Goal: Obtain resource: Obtain resource

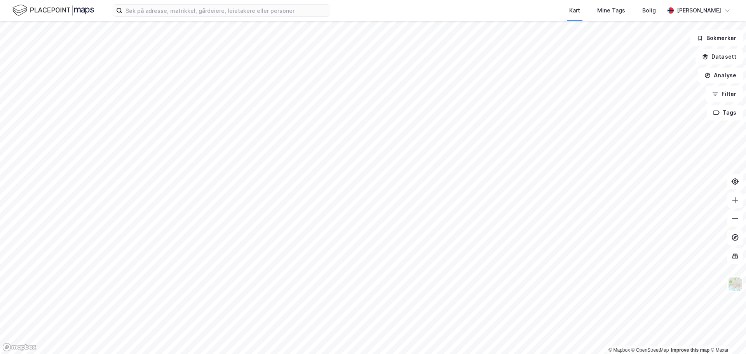
click at [194, 4] on div "Kart Mine Tags Bolig [PERSON_NAME]" at bounding box center [373, 10] width 746 height 21
click at [192, 10] on input at bounding box center [226, 11] width 208 height 12
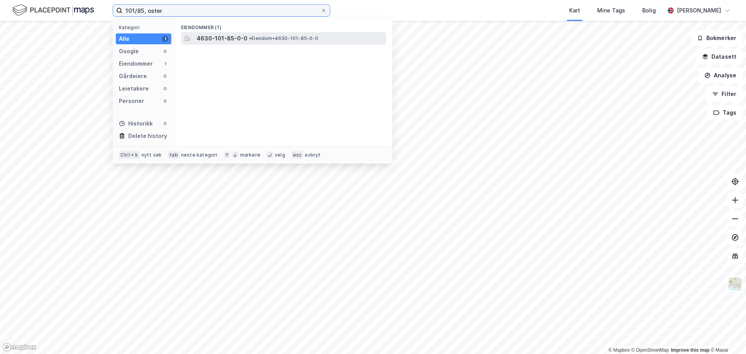
type input "101/85, oster"
click at [219, 35] on span "4630-101-85-0-0" at bounding box center [222, 38] width 51 height 9
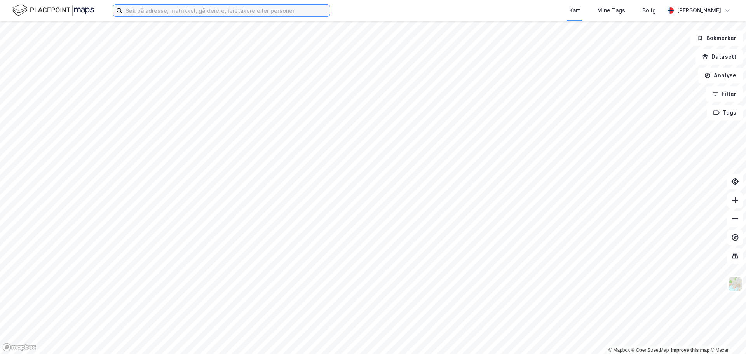
click at [145, 12] on input at bounding box center [226, 11] width 208 height 12
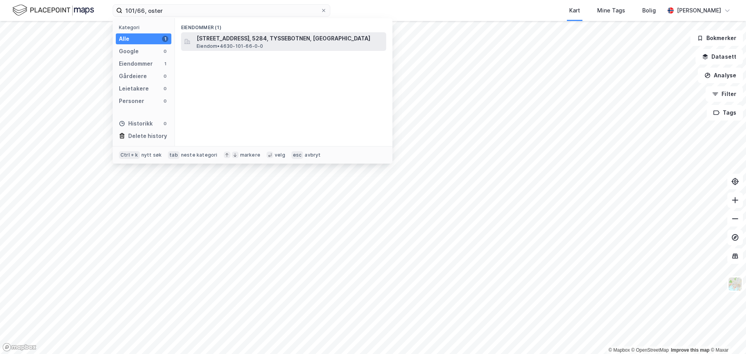
click at [270, 44] on div "Osterøyvegen 3166, 5284, TYSSEBOTNEN, OSTERØY Eiendom • 4630-101-66-0-0" at bounding box center [291, 42] width 188 height 16
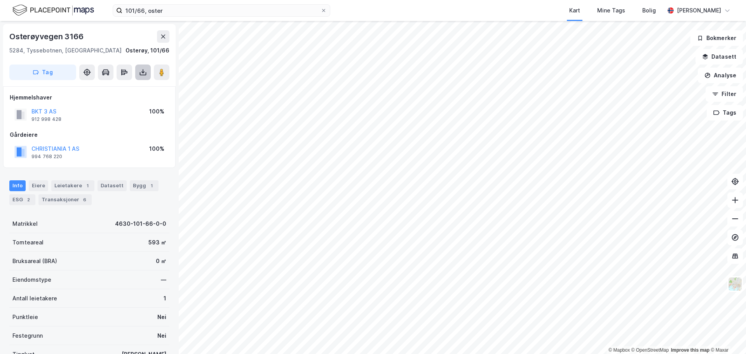
click at [137, 70] on button at bounding box center [143, 73] width 16 height 16
click at [119, 99] on div "Last ned matrikkelrapport" at bounding box center [114, 100] width 64 height 6
click at [137, 13] on input "101/66, oster" at bounding box center [221, 11] width 198 height 12
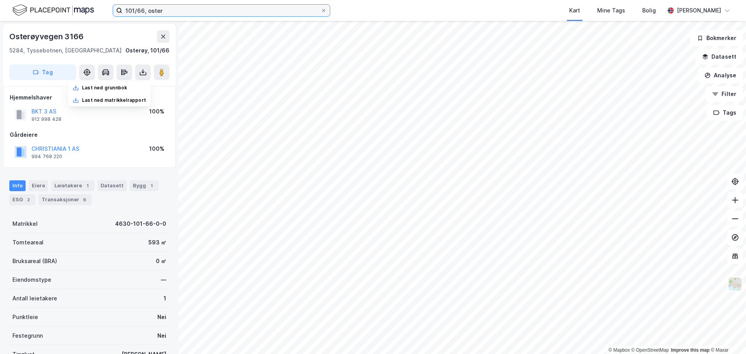
click at [137, 13] on input "101/66, oster" at bounding box center [221, 11] width 198 height 12
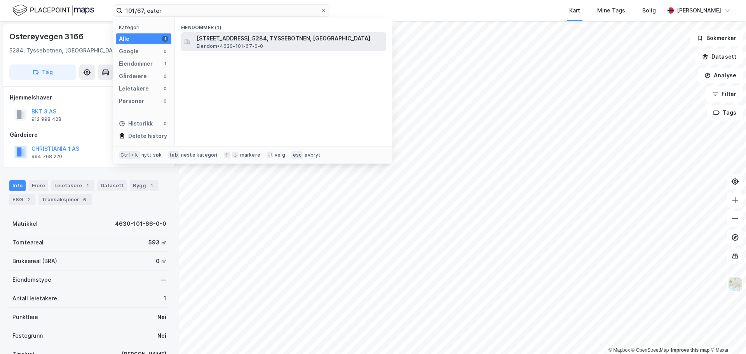
click at [196, 34] on div "Osterøyvegen 3166, 5284, TYSSEBOTNEN, OSTERØY Eiendom • 4630-101-67-0-0" at bounding box center [283, 41] width 205 height 19
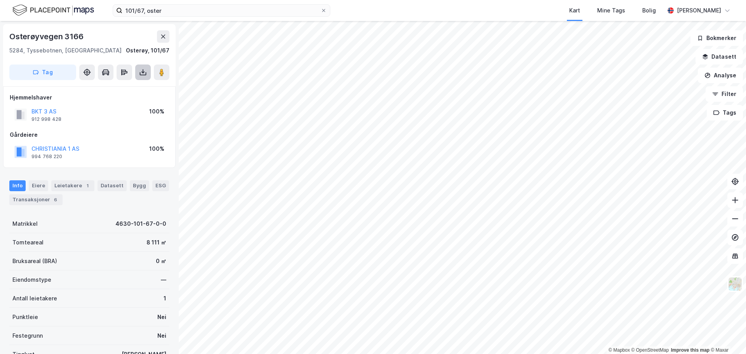
click at [149, 73] on button at bounding box center [143, 73] width 16 height 16
click at [124, 100] on div "Last ned matrikkelrapport" at bounding box center [114, 100] width 64 height 6
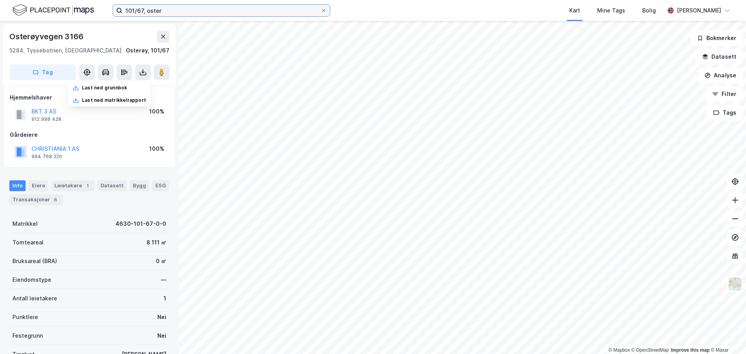
click at [137, 11] on input "101/67, oster" at bounding box center [221, 11] width 198 height 12
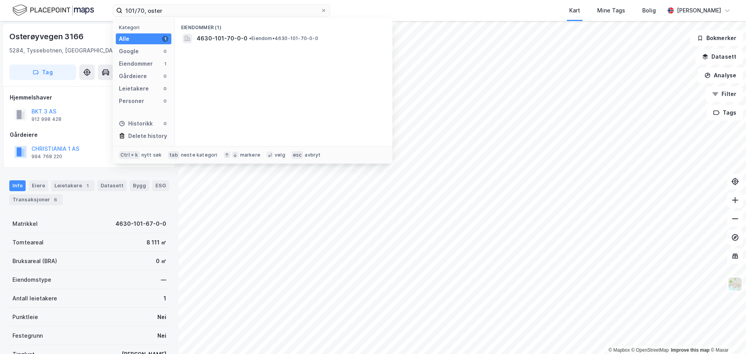
click at [228, 25] on div "Eiendommer (1)" at bounding box center [284, 25] width 218 height 14
click at [227, 35] on span "4630-101-70-0-0" at bounding box center [222, 38] width 51 height 9
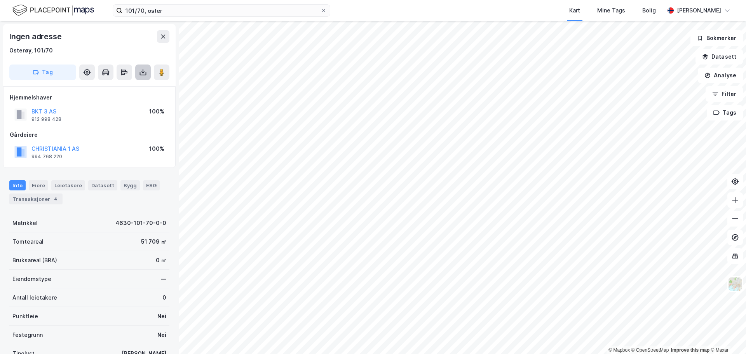
click at [140, 75] on icon at bounding box center [143, 72] width 8 height 8
click at [131, 98] on div "Last ned matrikkelrapport" at bounding box center [114, 100] width 64 height 6
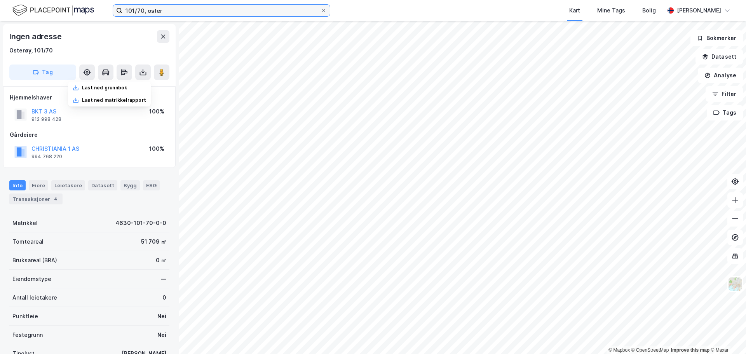
click at [138, 14] on input "101/70, oster" at bounding box center [221, 11] width 198 height 12
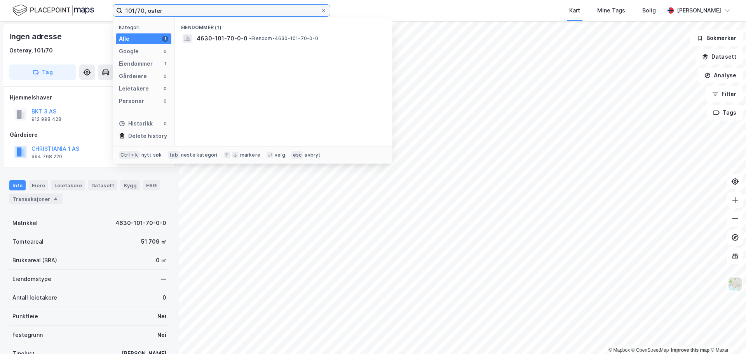
click at [141, 12] on input "101/70, oster" at bounding box center [221, 11] width 198 height 12
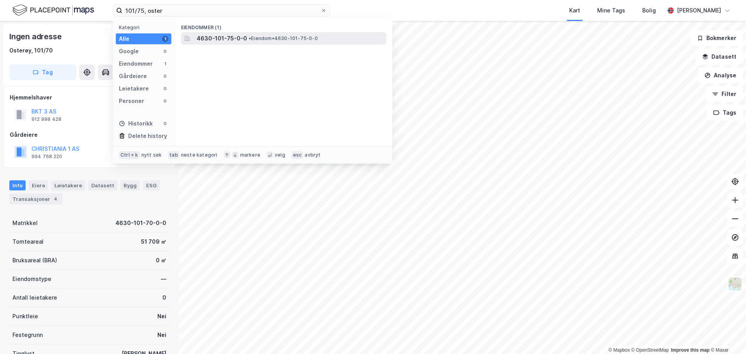
click at [240, 32] on div "4630-101-75-0-0 • Eiendom • 4630-101-75-0-0" at bounding box center [283, 38] width 205 height 12
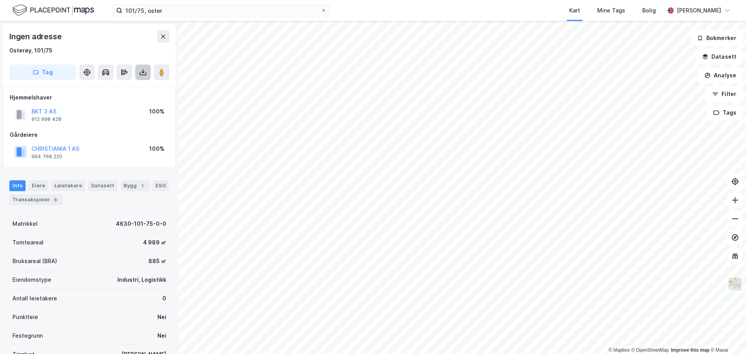
click at [146, 78] on button at bounding box center [143, 73] width 16 height 16
click at [122, 97] on div "Last ned matrikkelrapport" at bounding box center [114, 100] width 64 height 6
drag, startPoint x: 143, startPoint y: 11, endPoint x: 148, endPoint y: 11, distance: 4.3
click at [143, 11] on input "101/75, oster" at bounding box center [221, 11] width 198 height 12
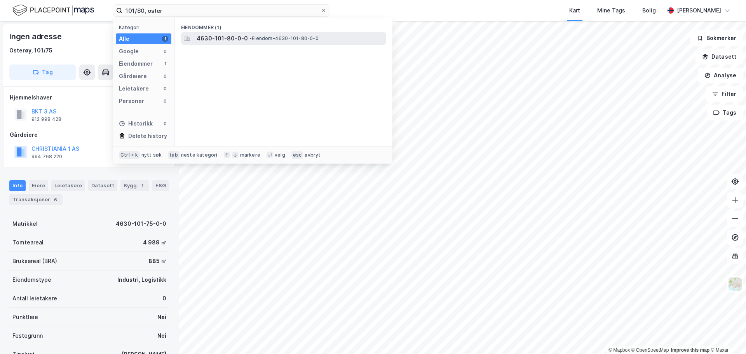
click at [294, 42] on div "4630-101-80-0-0 • Eiendom • 4630-101-80-0-0" at bounding box center [291, 38] width 188 height 9
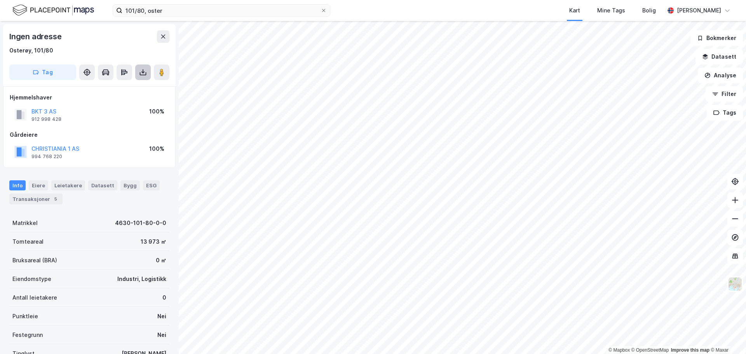
drag, startPoint x: 153, startPoint y: 75, endPoint x: 148, endPoint y: 73, distance: 4.8
click at [153, 75] on div "Tag" at bounding box center [89, 73] width 160 height 16
click at [148, 73] on button at bounding box center [143, 73] width 16 height 16
click at [120, 97] on div "Last ned matrikkelrapport" at bounding box center [114, 100] width 64 height 6
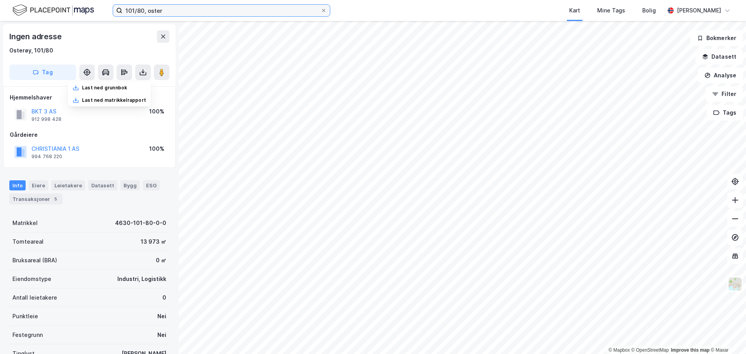
click at [141, 12] on input "101/80, oster" at bounding box center [221, 11] width 198 height 12
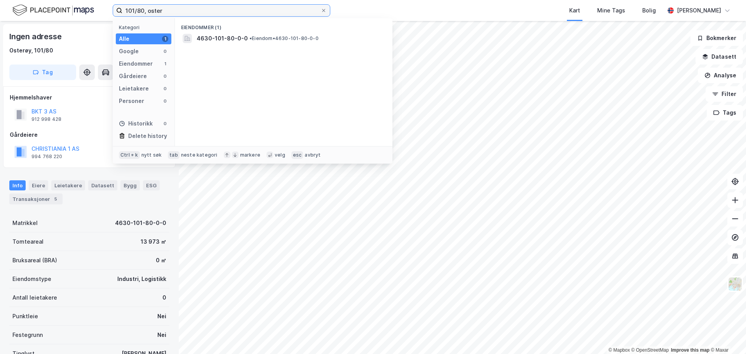
click at [138, 7] on input "101/80, oster" at bounding box center [221, 11] width 198 height 12
click at [139, 8] on input "101/80, oster" at bounding box center [221, 11] width 198 height 12
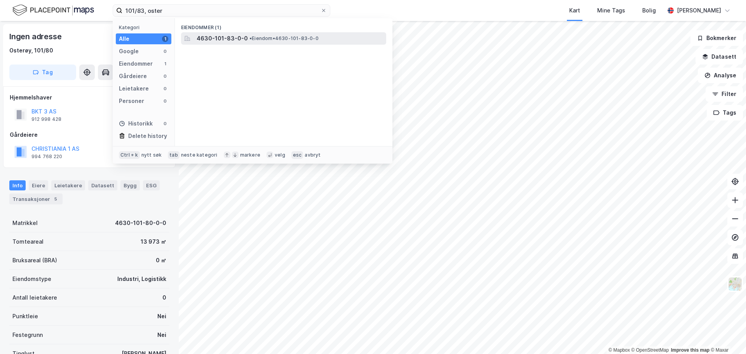
click at [233, 37] on span "4630-101-83-0-0" at bounding box center [222, 38] width 51 height 9
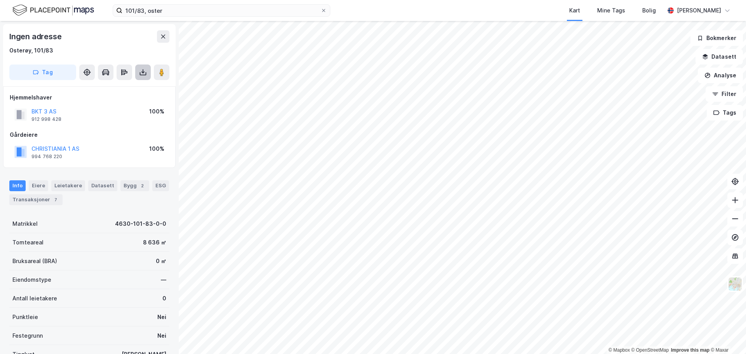
click at [143, 72] on icon at bounding box center [143, 72] width 8 height 8
click at [129, 97] on div "Last ned matrikkelrapport" at bounding box center [114, 100] width 64 height 6
click at [140, 11] on input "101/83, oster" at bounding box center [221, 11] width 198 height 12
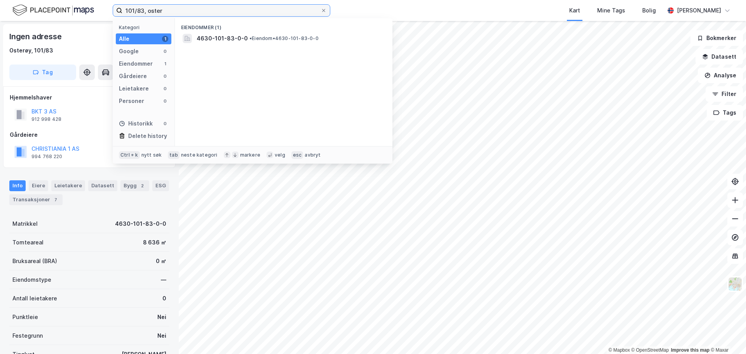
click at [141, 11] on input "101/83, oster" at bounding box center [221, 11] width 198 height 12
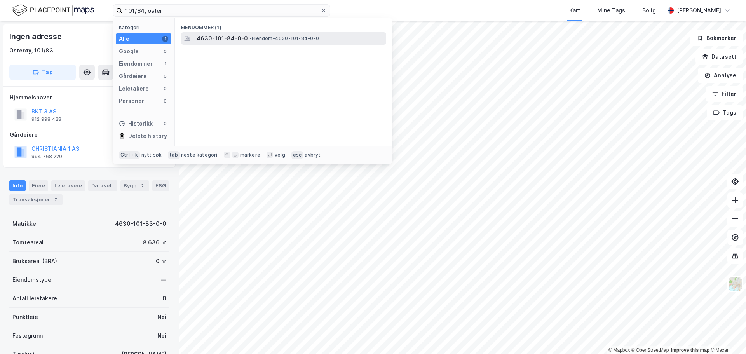
click at [201, 32] on div "4630-101-84-0-0 • Eiendom • 4630-101-84-0-0" at bounding box center [283, 38] width 205 height 12
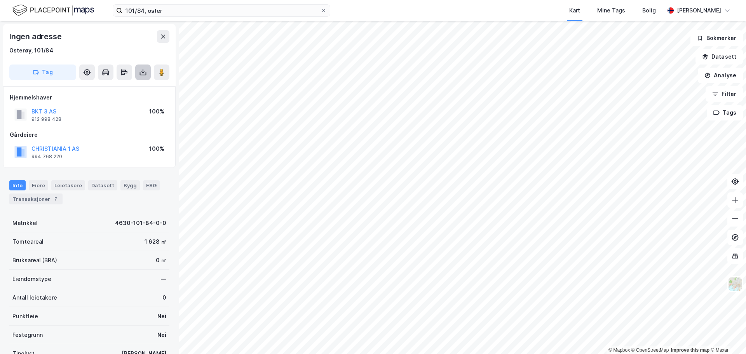
click at [144, 77] on button at bounding box center [143, 73] width 16 height 16
click at [132, 99] on div "Last ned matrikkelrapport" at bounding box center [114, 100] width 64 height 6
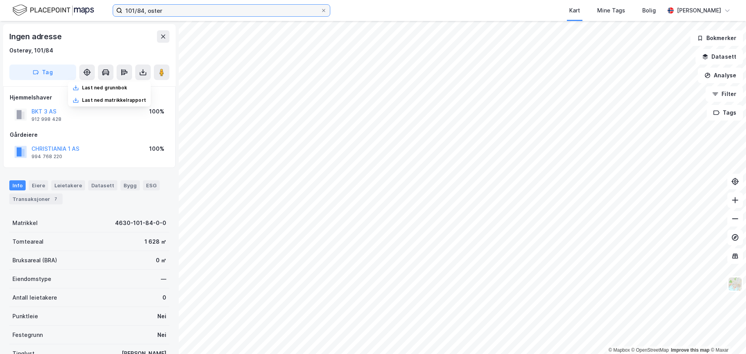
click at [146, 13] on input "101/84, oster" at bounding box center [221, 11] width 198 height 12
click at [143, 13] on input "101/84, oster" at bounding box center [221, 11] width 198 height 12
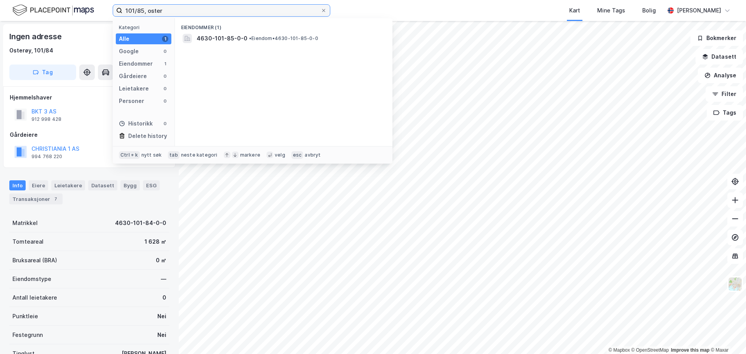
type input "101/85, oster"
click at [246, 31] on div "Eiendommer (1)" at bounding box center [284, 25] width 218 height 14
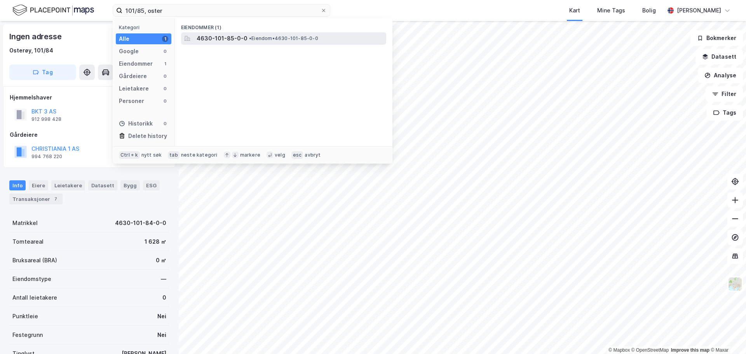
click at [250, 40] on span "•" at bounding box center [250, 38] width 2 height 6
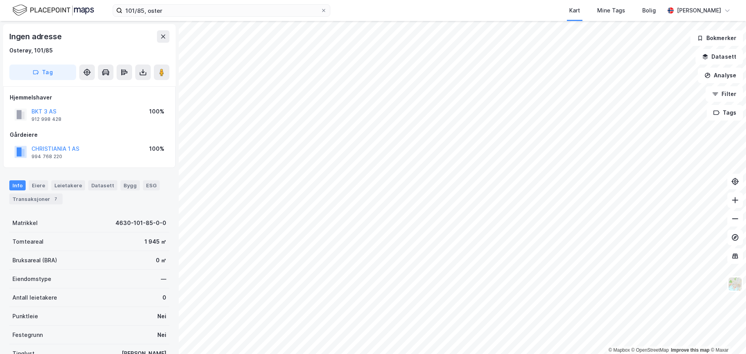
click at [140, 80] on div "Ingen adresse Osterøy, 101/85 Tag" at bounding box center [89, 55] width 173 height 62
click at [141, 78] on button at bounding box center [143, 73] width 16 height 16
click at [128, 97] on div "Last ned matrikkelrapport" at bounding box center [114, 100] width 64 height 6
